Goal: Task Accomplishment & Management: Complete application form

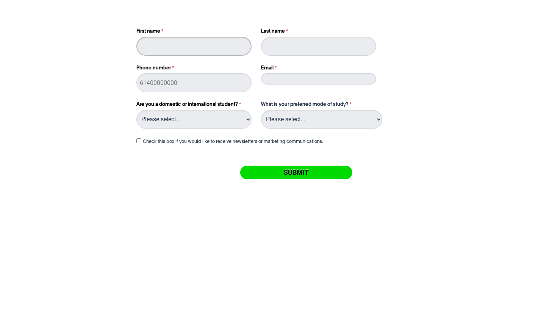
click at [191, 43] on input "First name" at bounding box center [194, 46] width 115 height 19
type input "Cas"
type input "[PERSON_NAME]"
drag, startPoint x: 273, startPoint y: 79, endPoint x: 231, endPoint y: 78, distance: 42.5
click at [231, 78] on div "First name Cas Last name [PERSON_NAME] Phone number Email [EMAIL_ADDRESS][DOMAI…" at bounding box center [266, 56] width 267 height 73
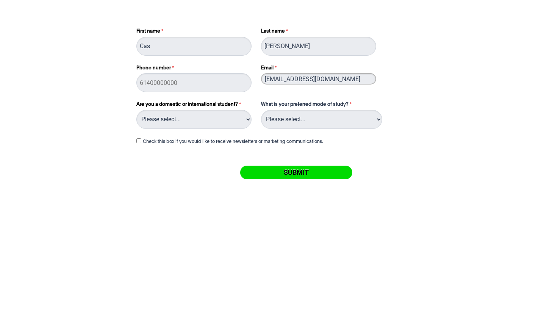
type input "[EMAIL_ADDRESS][DOMAIN_NAME]"
click at [208, 107] on label "Are you a domestic or international student?" at bounding box center [195, 105] width 117 height 9
click at [208, 110] on select "Please select... Domestic Student International Student" at bounding box center [194, 119] width 115 height 19
click at [194, 127] on select "Please select... Domestic Student International Student" at bounding box center [194, 119] width 115 height 19
select select "tfa_216"
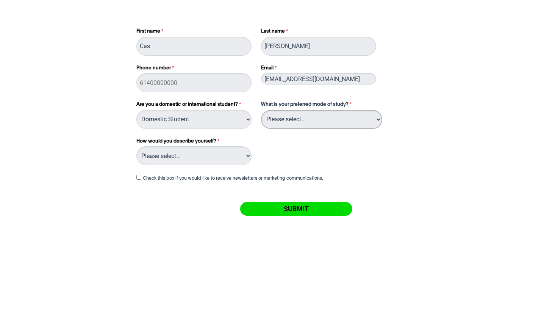
click at [309, 114] on select "Please select... On Campus Online" at bounding box center [321, 119] width 121 height 19
select select "tfa_1115"
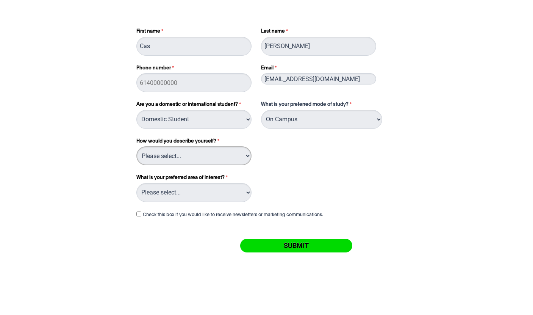
click at [235, 155] on select "Please select... I've completed Year 12 I'm looking for a career change I'm alr…" at bounding box center [194, 155] width 115 height 19
select select "tfa_167"
click at [197, 186] on select "Please select... Circus Arts Design Courses Fashion Courses Film & Theatre Cour…" at bounding box center [194, 192] width 115 height 19
select select "tfa_981"
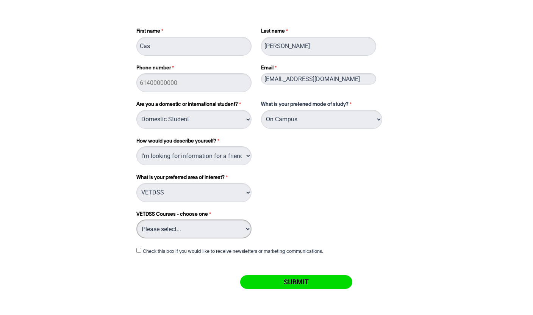
click at [213, 232] on select "Please select... VETDSS - CUA30920 Certificate III in Music" at bounding box center [194, 229] width 115 height 19
select select "tfa_1005"
click at [312, 281] on input "Submit" at bounding box center [296, 282] width 112 height 14
click at [162, 77] on input "Phone number" at bounding box center [194, 82] width 115 height 19
type input "0475160156"
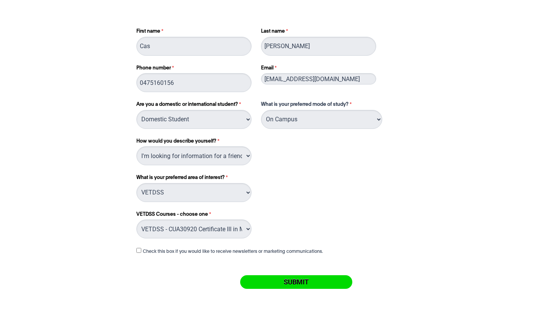
click at [300, 280] on input "Submit" at bounding box center [296, 282] width 112 height 14
